Goal: Task Accomplishment & Management: Use online tool/utility

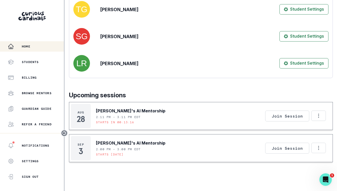
scroll to position [120, 0]
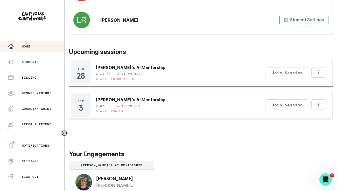
click at [299, 78] on button "Join Session" at bounding box center [287, 72] width 44 height 11
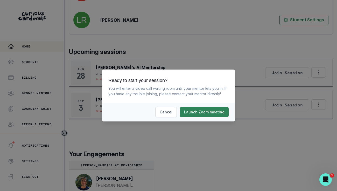
click at [203, 113] on button "Launch Zoom meeting" at bounding box center [204, 112] width 49 height 10
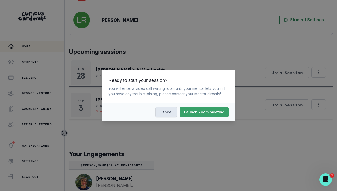
click at [172, 111] on button "Cancel" at bounding box center [166, 112] width 22 height 10
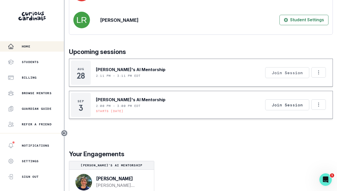
click at [294, 78] on button "Join Session" at bounding box center [287, 72] width 44 height 11
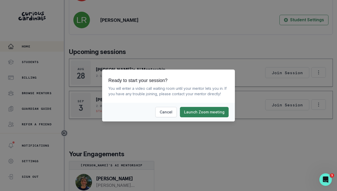
click at [211, 111] on button "Launch Zoom meeting" at bounding box center [204, 112] width 49 height 10
click at [172, 109] on button "Cancel" at bounding box center [166, 112] width 22 height 10
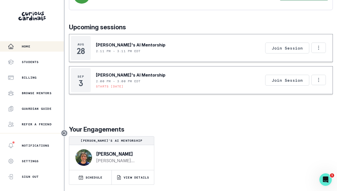
scroll to position [0, 0]
click at [293, 49] on button "Join Session" at bounding box center [287, 48] width 44 height 11
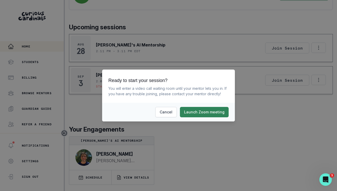
click at [205, 109] on button "Launch Zoom meeting" at bounding box center [204, 112] width 49 height 10
click at [170, 112] on button "Cancel" at bounding box center [166, 112] width 22 height 10
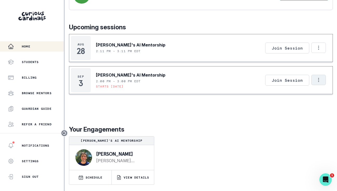
click at [321, 82] on icon "Options" at bounding box center [319, 80] width 6 height 6
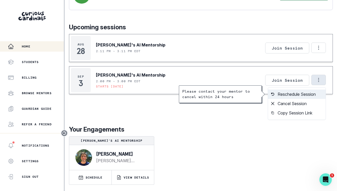
click at [314, 96] on button "Reschedule Session" at bounding box center [297, 93] width 58 height 9
